Goal: Information Seeking & Learning: Learn about a topic

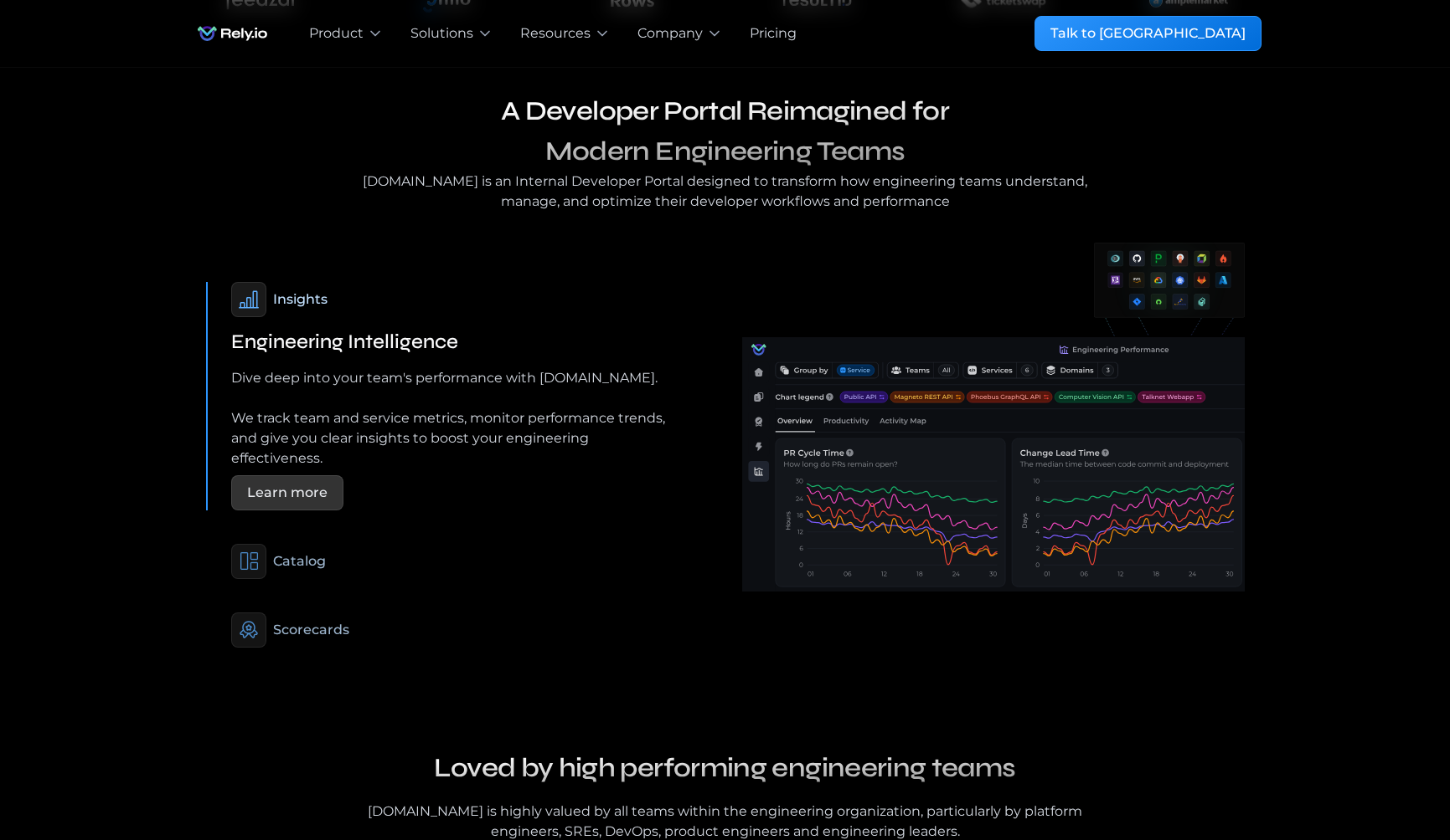
scroll to position [975, 0]
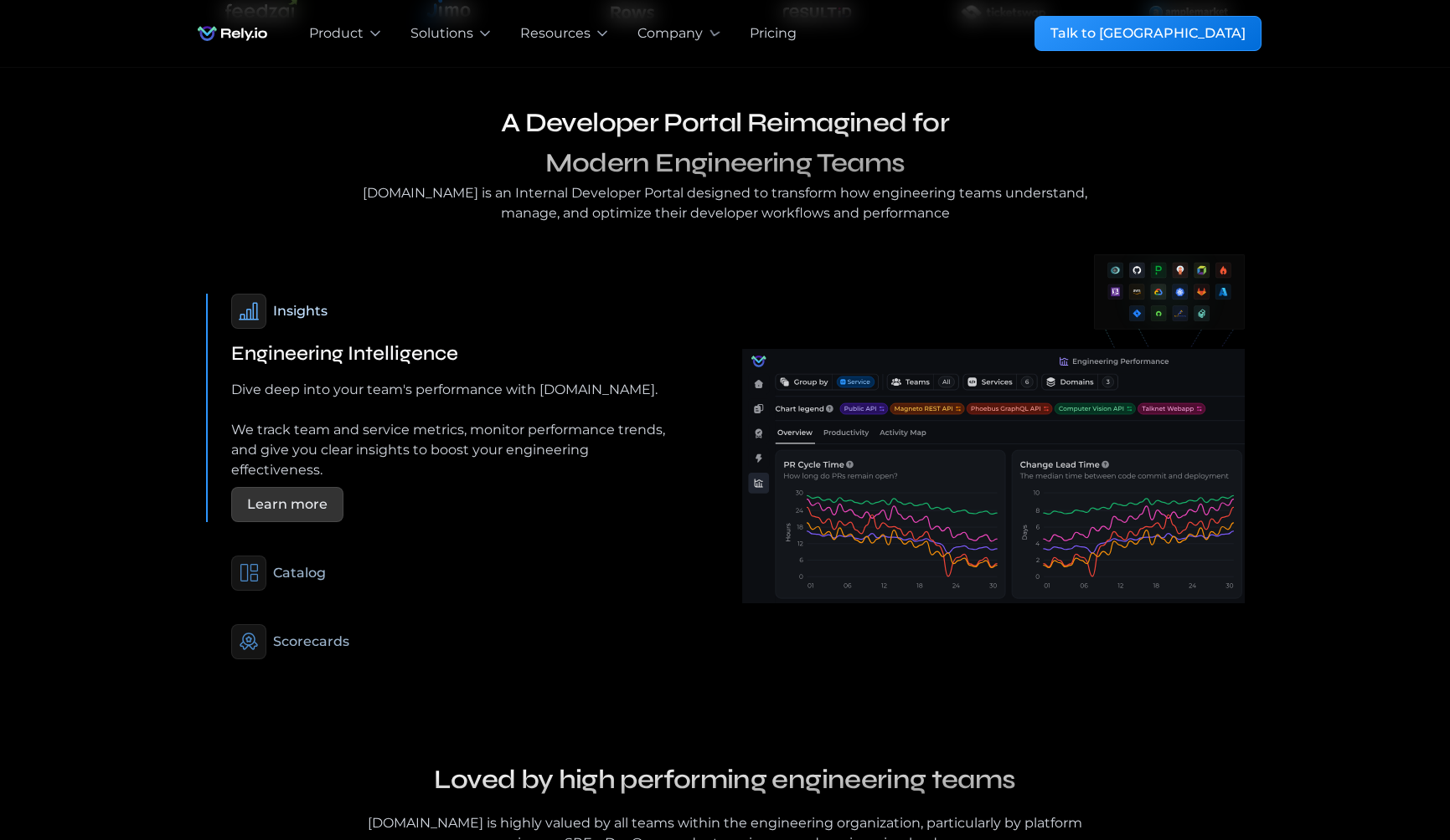
click at [767, 35] on div "Pricing" at bounding box center [773, 33] width 47 height 20
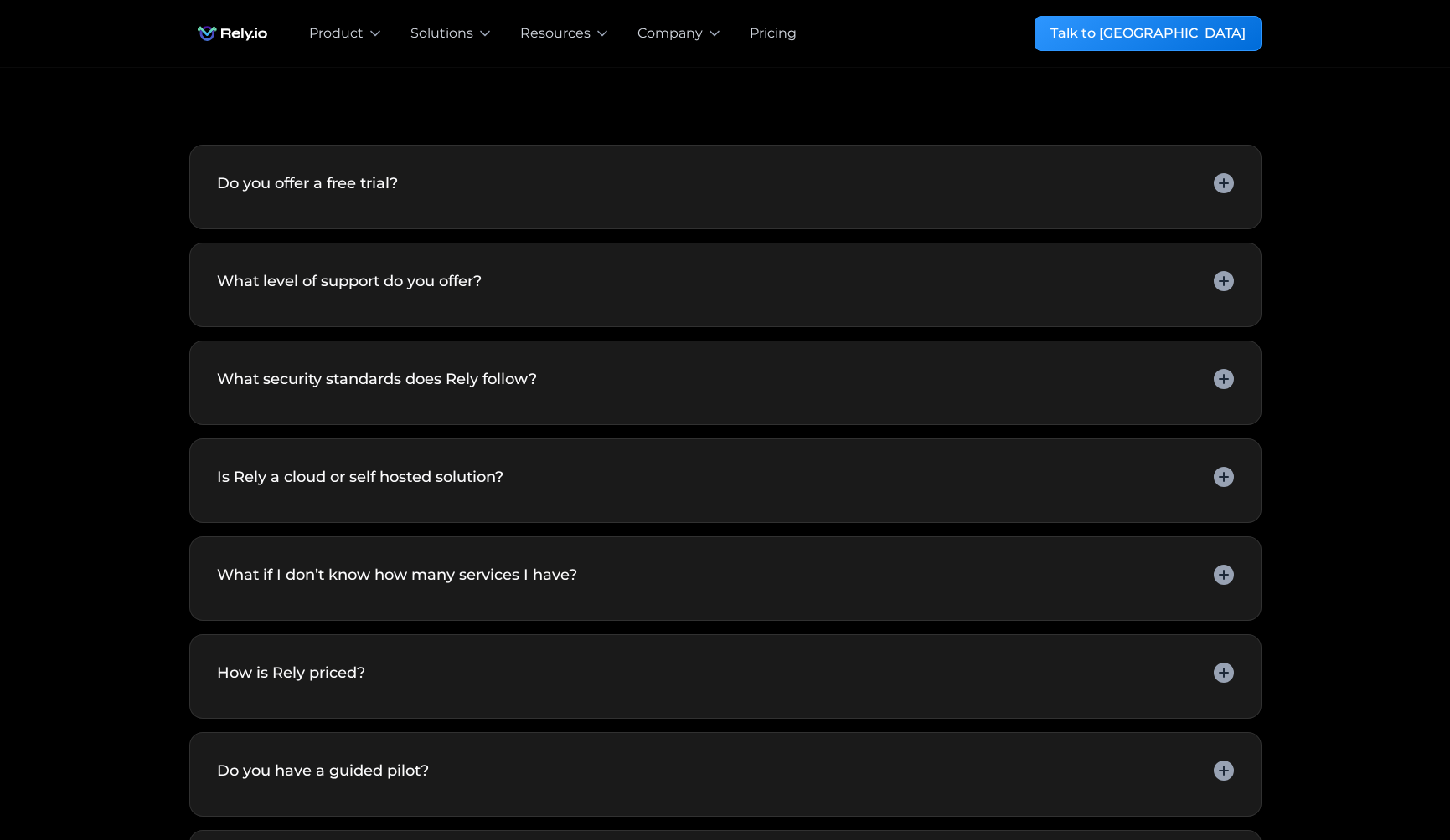
scroll to position [3385, 0]
